Goal: Register for event/course

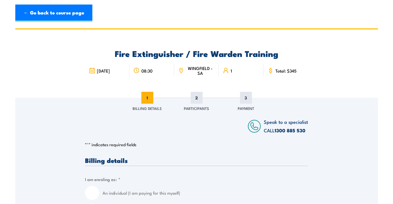
select select "[GEOGRAPHIC_DATA]"
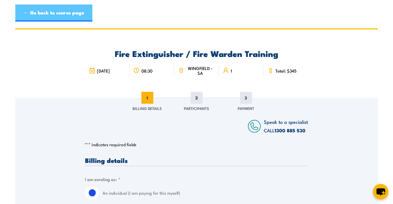
click at [51, 13] on link "← Go back to course page" at bounding box center [53, 13] width 77 height 17
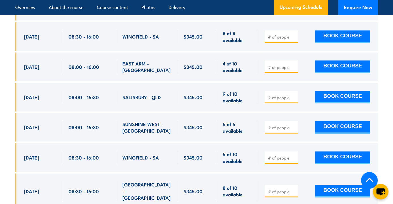
scroll to position [1243, 0]
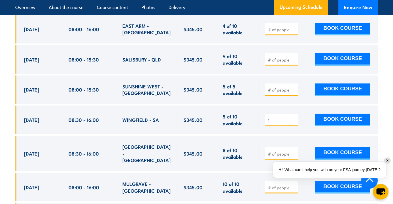
type input "1"
click at [293, 120] on input "1" at bounding box center [282, 120] width 28 height 6
click at [329, 119] on button "BOOK COURSE" at bounding box center [342, 120] width 55 height 12
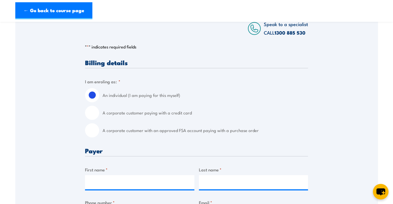
scroll to position [113, 0]
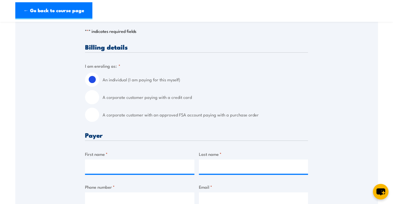
click at [96, 116] on input "A corporate customer with an approved FSA account paying with a purchase order" at bounding box center [92, 115] width 14 height 14
radio input "true"
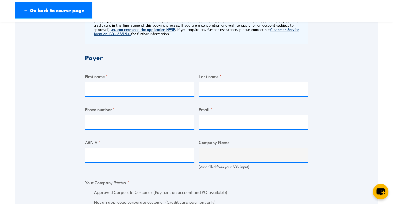
scroll to position [255, 0]
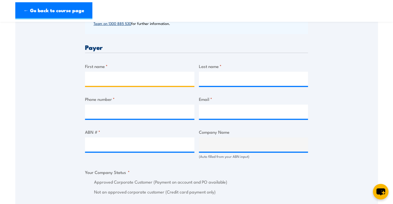
click at [139, 79] on input "First name *" at bounding box center [139, 79] width 109 height 14
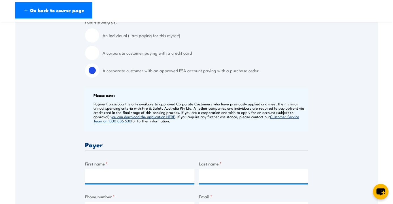
scroll to position [170, 0]
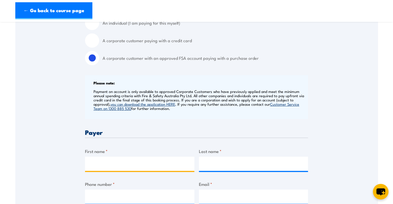
click at [111, 166] on input "First name *" at bounding box center [139, 164] width 109 height 14
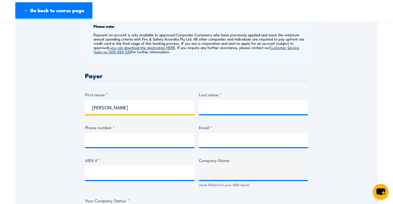
type input "Anthony"
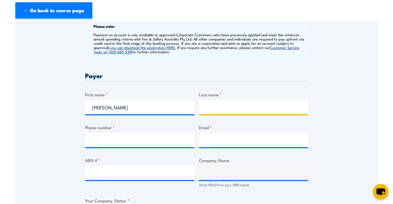
click at [208, 106] on input "Last name *" at bounding box center [253, 107] width 109 height 14
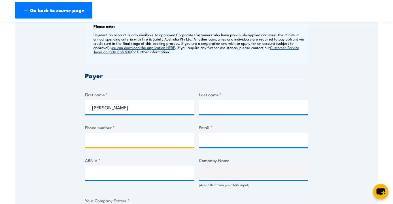
click at [131, 139] on input "Phone number *" at bounding box center [139, 140] width 109 height 14
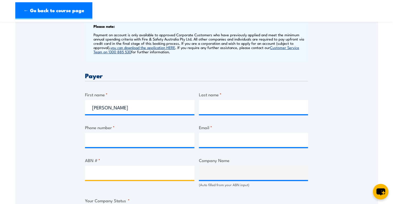
click at [110, 173] on input "ABN # *" at bounding box center [139, 173] width 109 height 14
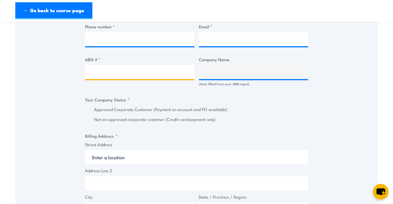
scroll to position [340, 0]
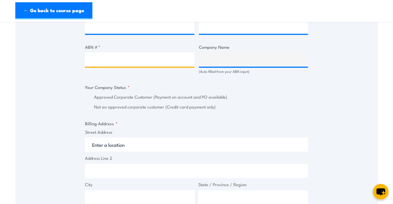
paste input "34 000 563 208"
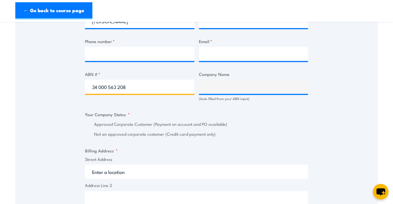
scroll to position [283, 0]
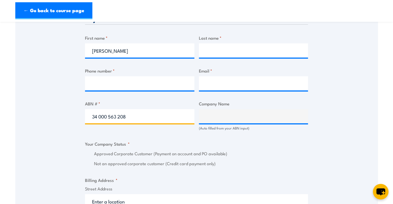
type input "34 000 563 208"
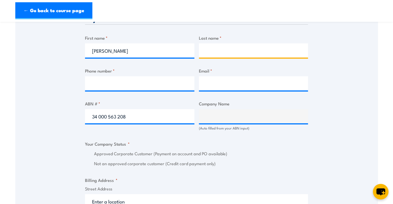
click at [242, 50] on input "Last name *" at bounding box center [253, 50] width 109 height 14
type input "Morley"
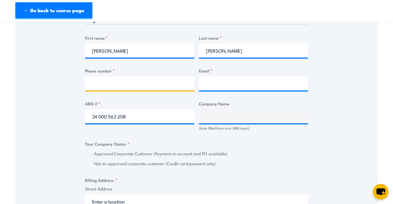
click at [112, 82] on input "Phone number *" at bounding box center [139, 83] width 109 height 14
type input "0447811692"
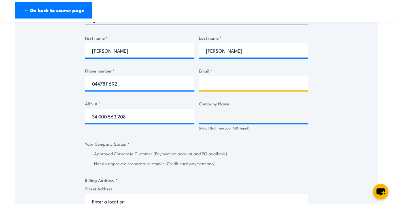
click at [221, 86] on input "Email *" at bounding box center [253, 83] width 109 height 14
type input "amorley@interflow.com.au"
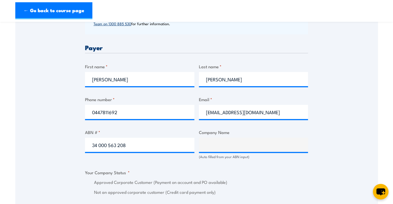
scroll to position [255, 0]
click at [136, 143] on input "34 000 563 208" at bounding box center [139, 144] width 109 height 14
click at [108, 144] on input "34 000 563 208" at bounding box center [139, 144] width 109 height 14
type input "34 000563 208"
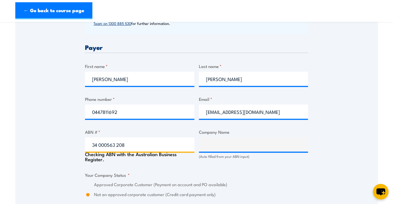
type input "INTERFLOW PTY LIMITED"
radio input "true"
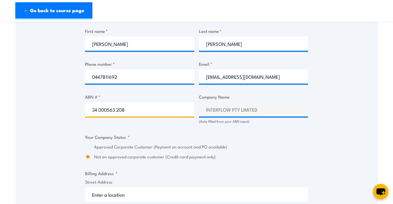
scroll to position [311, 0]
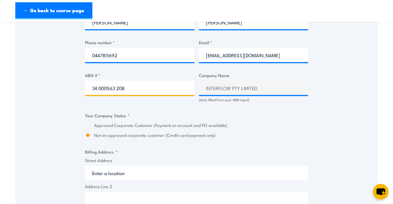
click at [99, 87] on input "34 000563 208" at bounding box center [139, 88] width 109 height 14
click at [115, 87] on input "34000563 208" at bounding box center [139, 88] width 109 height 14
type input "34000563208"
